Goal: Transaction & Acquisition: Purchase product/service

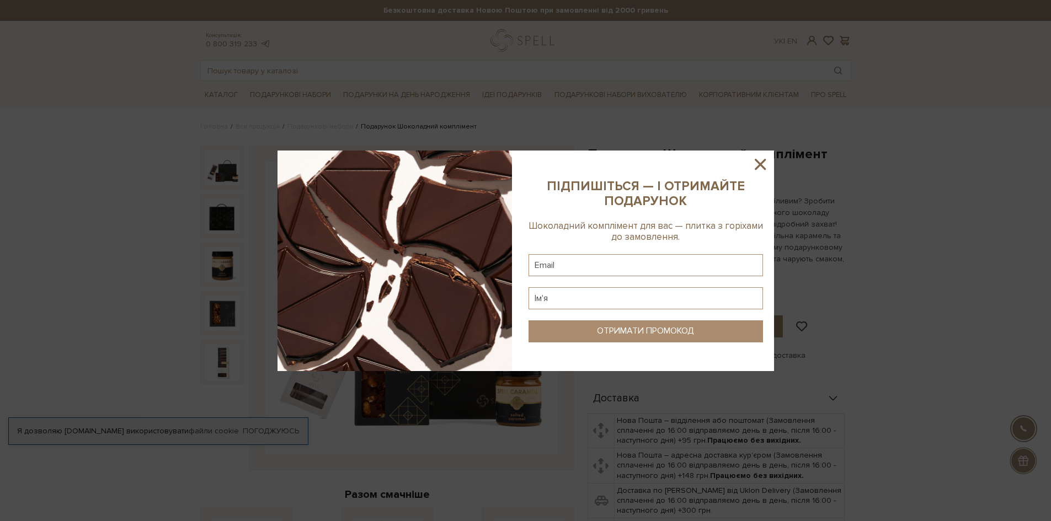
click at [758, 164] on icon at bounding box center [760, 164] width 19 height 19
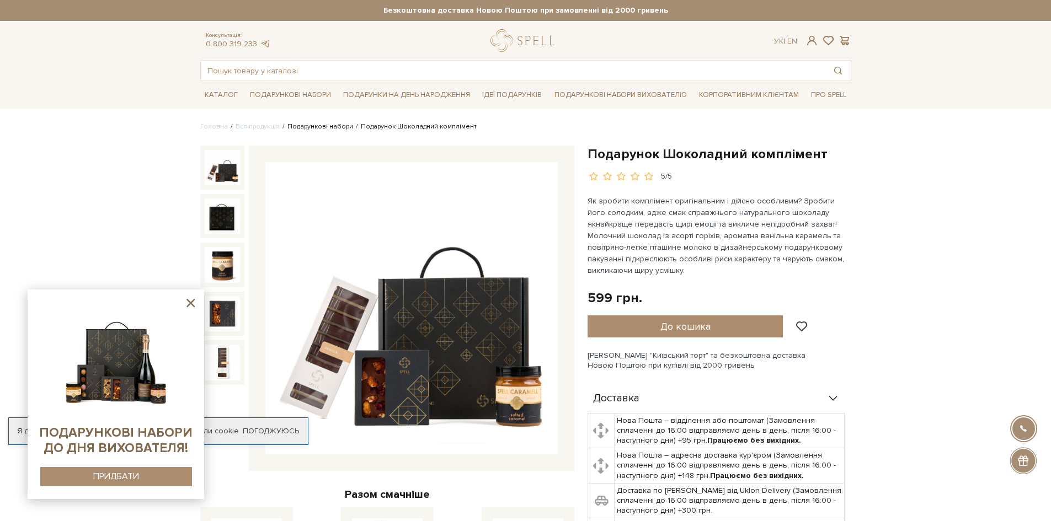
click at [331, 127] on link "Подарункові набори" at bounding box center [320, 126] width 66 height 8
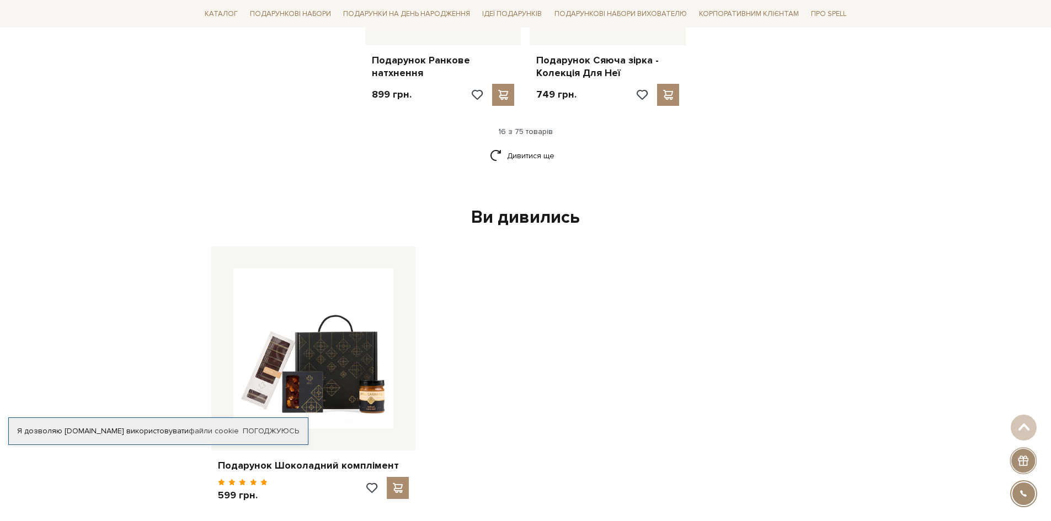
scroll to position [1489, 0]
